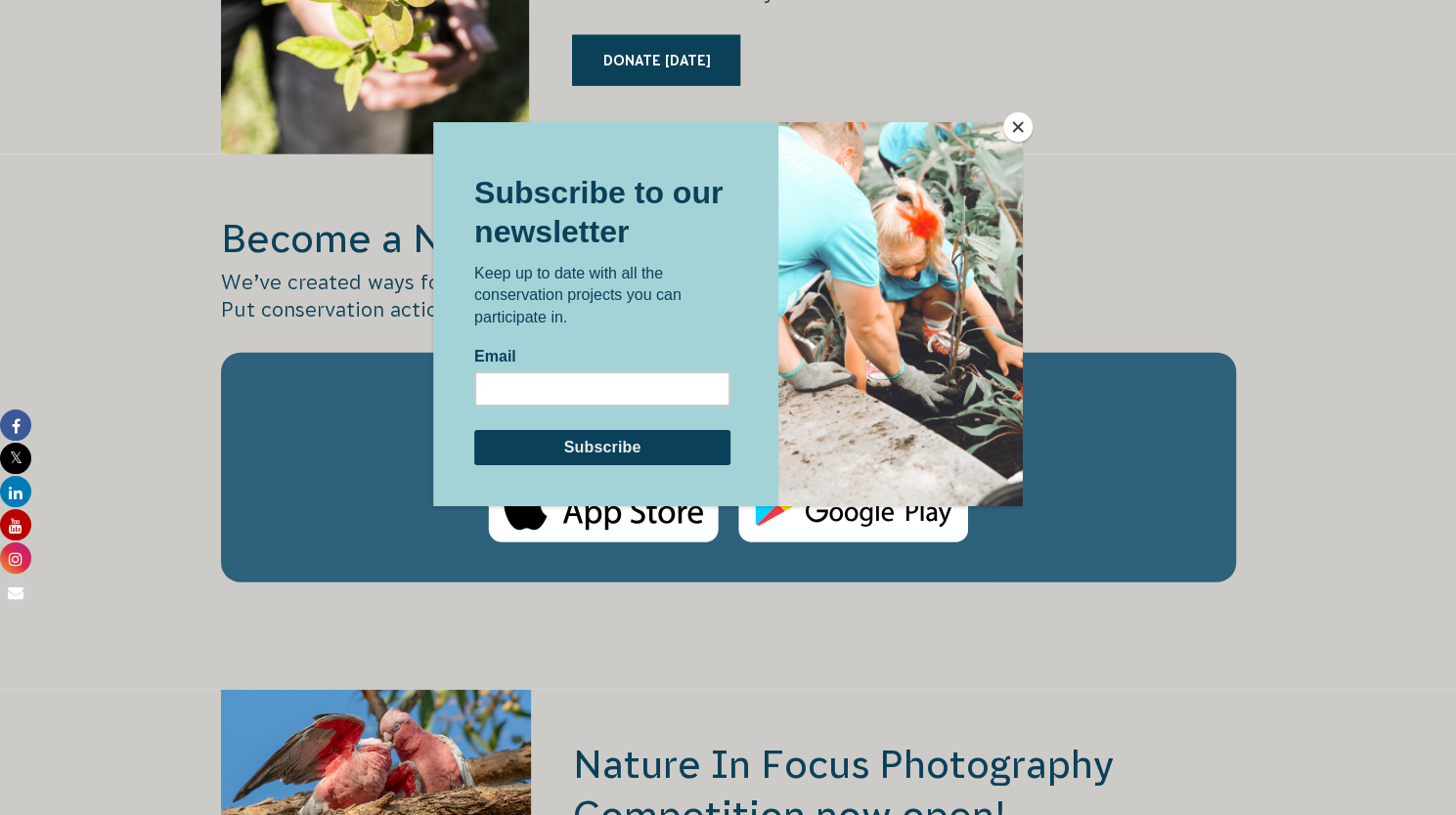
scroll to position [2951, 0]
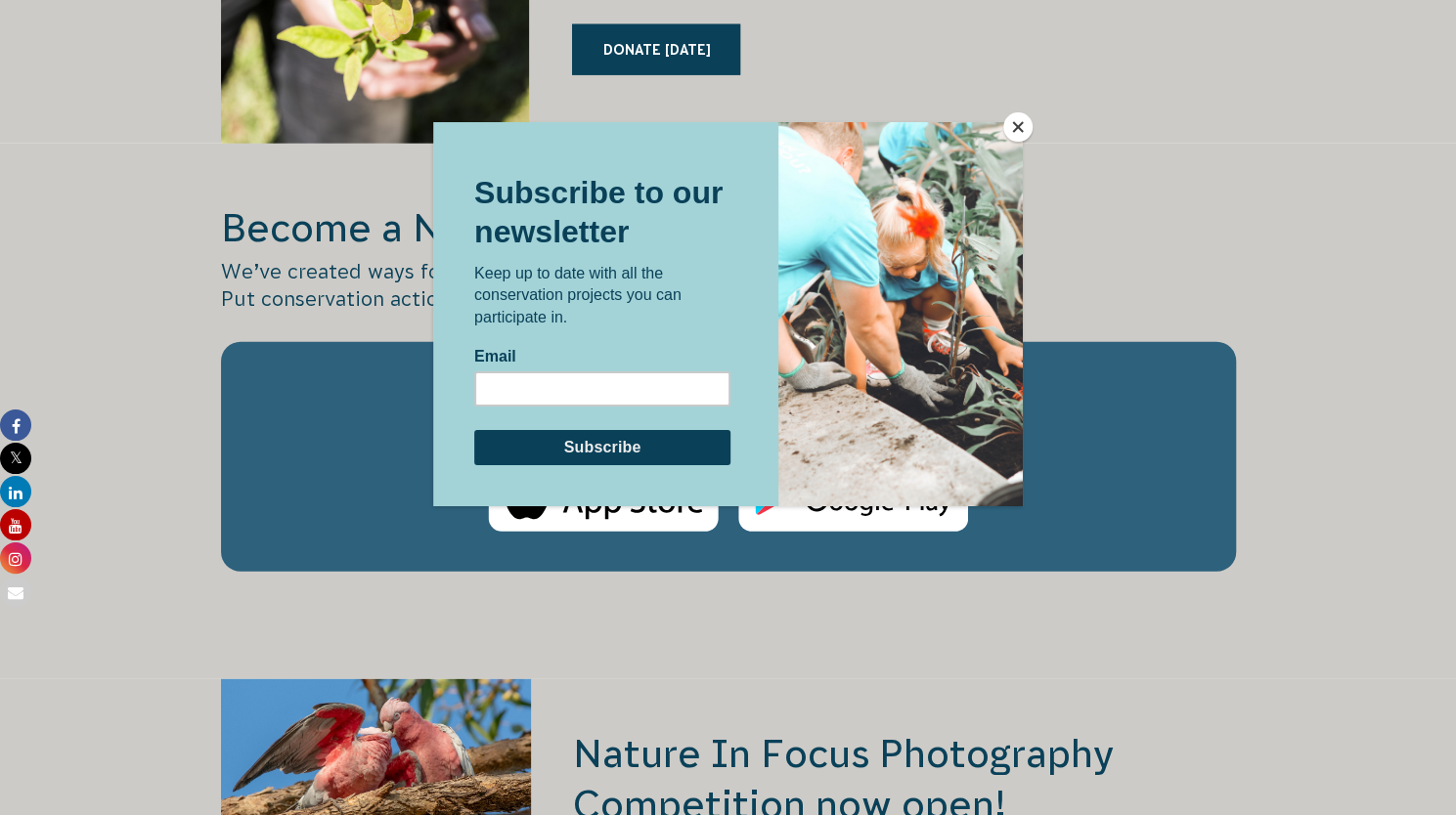
click at [1020, 123] on button "Close" at bounding box center [1018, 127] width 30 height 30
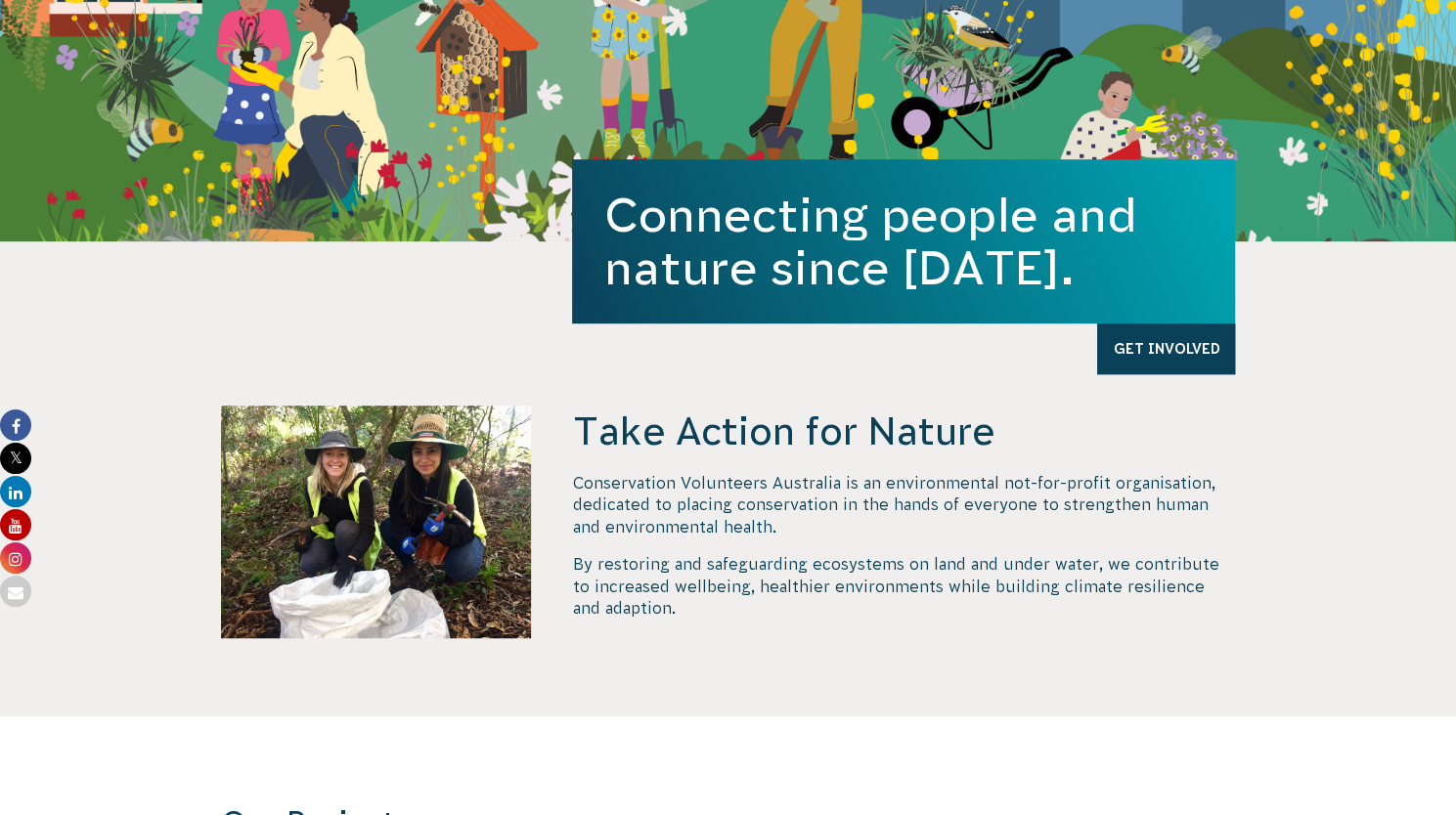
scroll to position [0, 0]
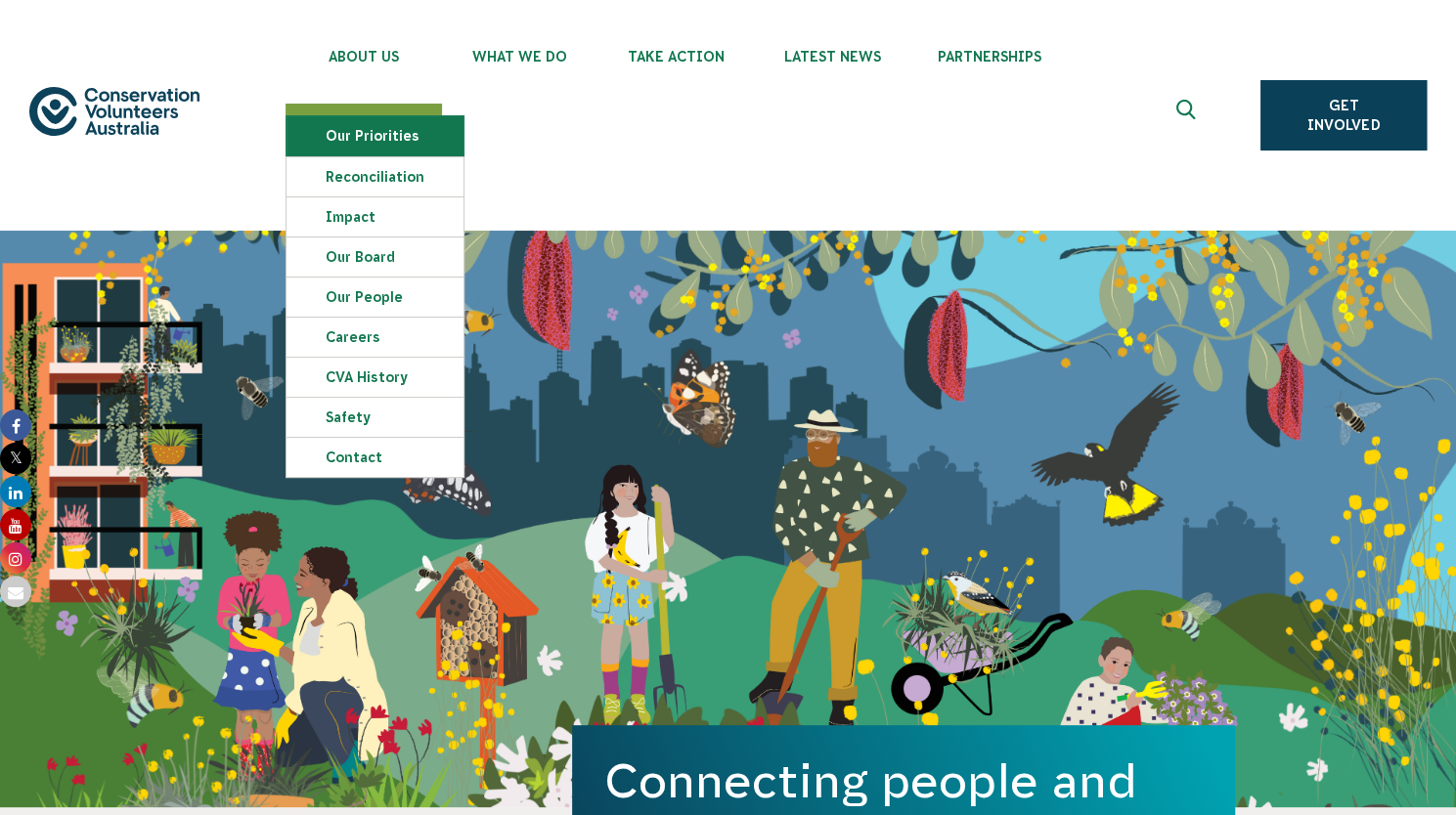
click at [389, 133] on link "Our Priorities" at bounding box center [375, 135] width 177 height 39
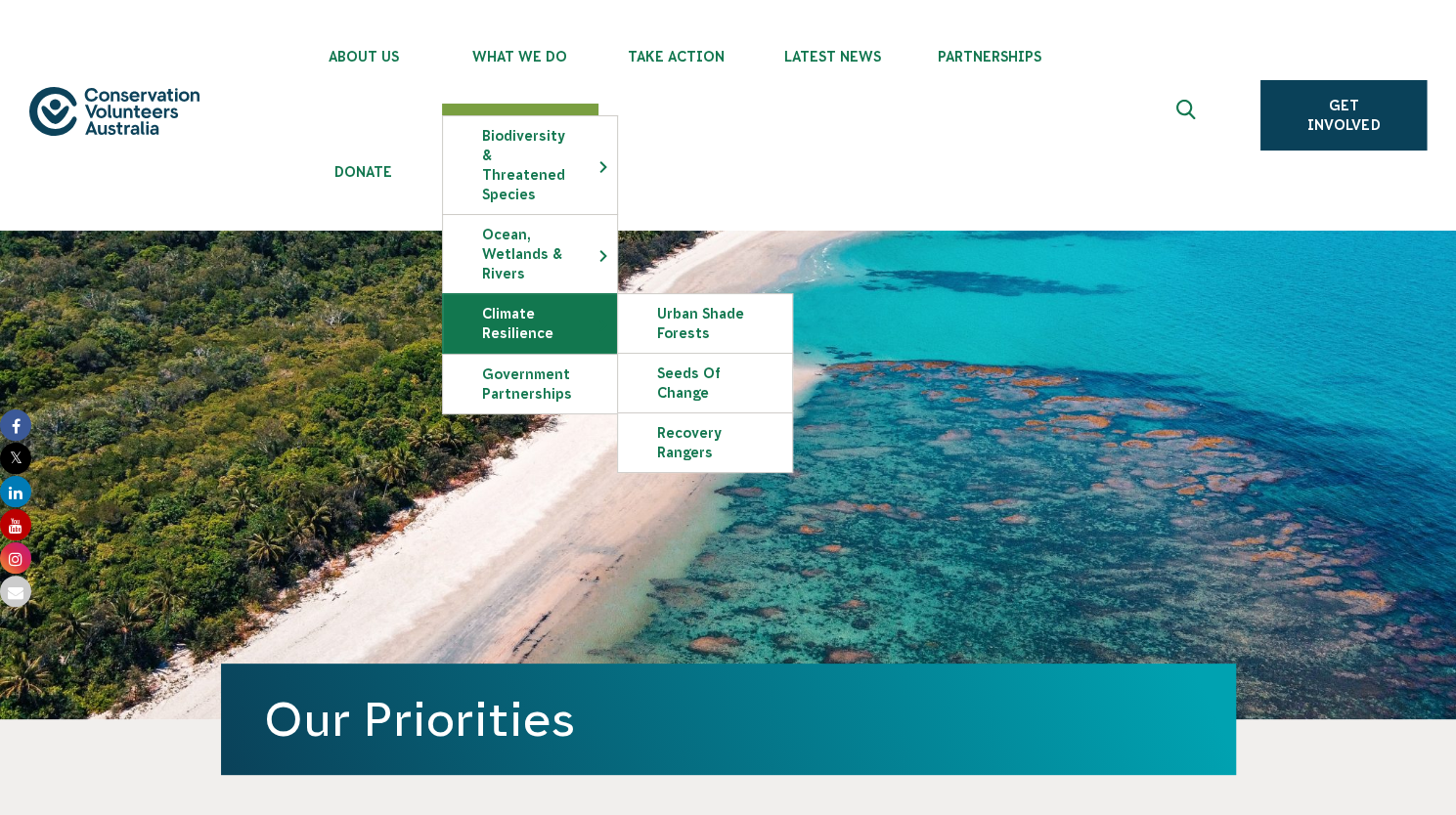
click at [522, 300] on link "Climate Resilience" at bounding box center [530, 323] width 174 height 59
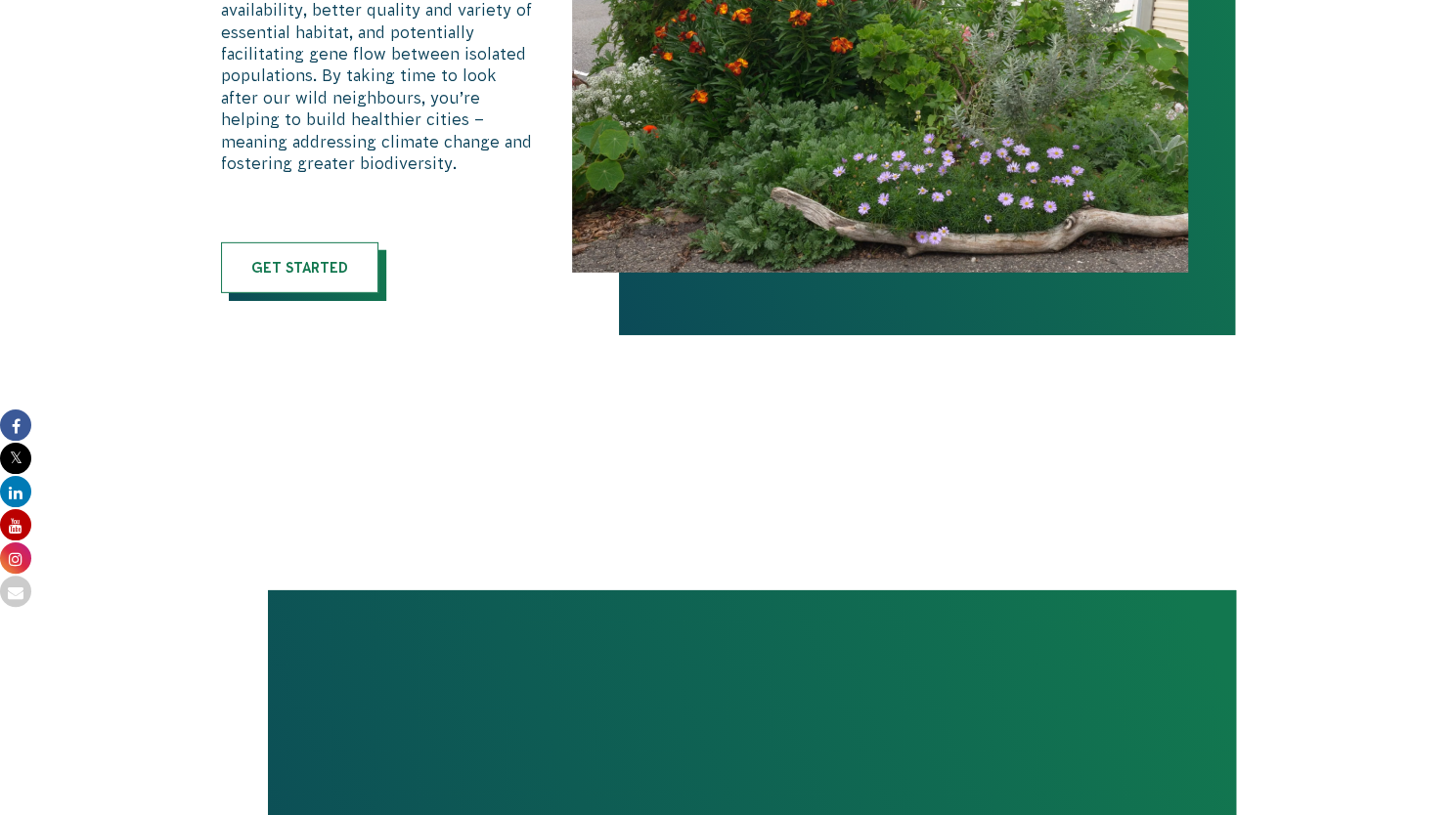
scroll to position [3500, 0]
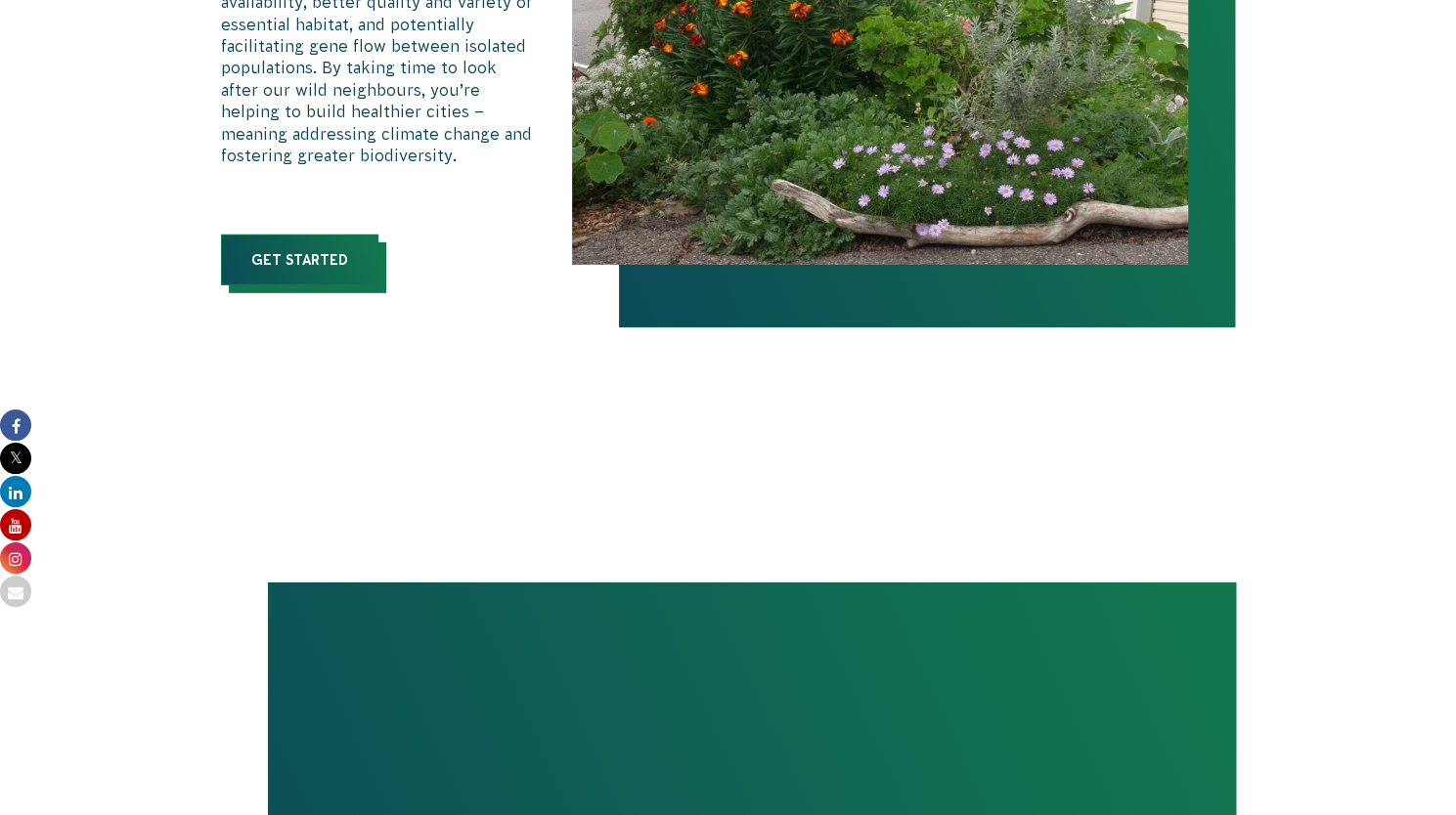
click at [311, 257] on link "Get started" at bounding box center [299, 259] width 157 height 51
